Goal: Task Accomplishment & Management: Manage account settings

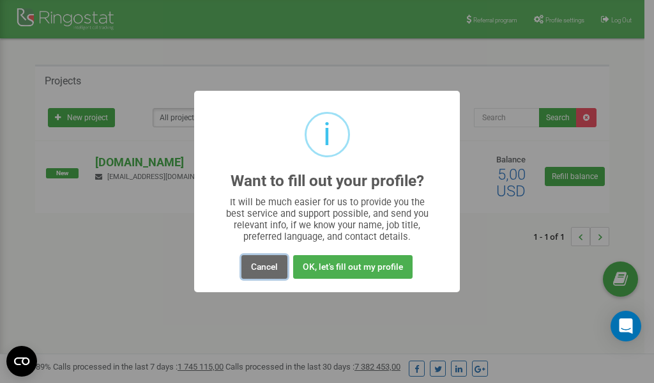
click at [261, 270] on button "Cancel" at bounding box center [264, 267] width 46 height 24
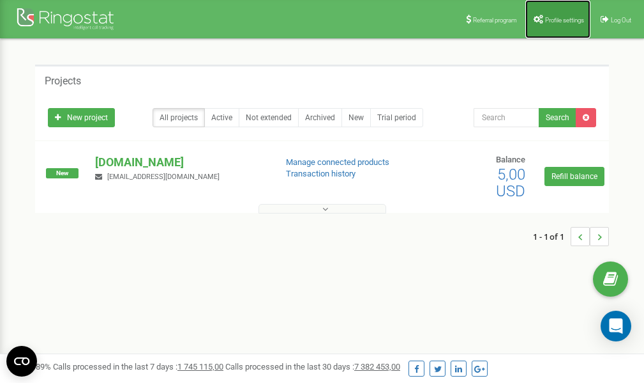
click at [561, 17] on span "Profile settings" at bounding box center [564, 20] width 39 height 7
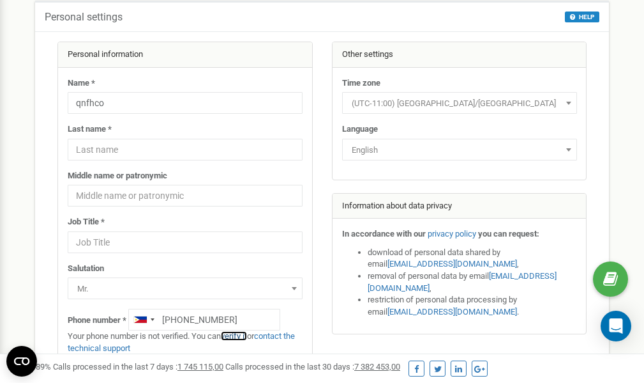
click at [242, 335] on link "verify it" at bounding box center [234, 336] width 26 height 10
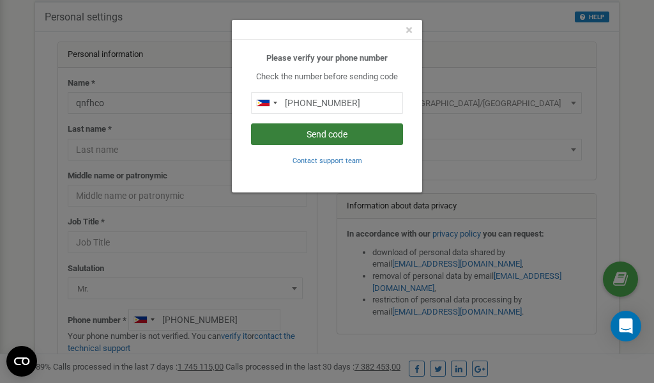
click at [332, 132] on button "Send code" at bounding box center [327, 134] width 152 height 22
